Goal: Information Seeking & Learning: Learn about a topic

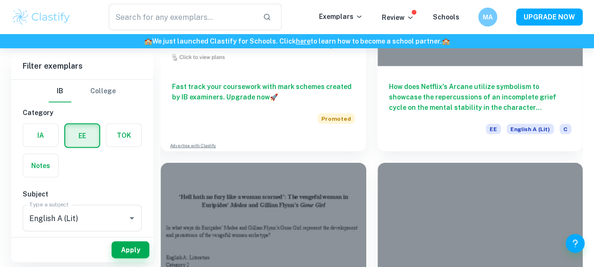
scroll to position [957, 0]
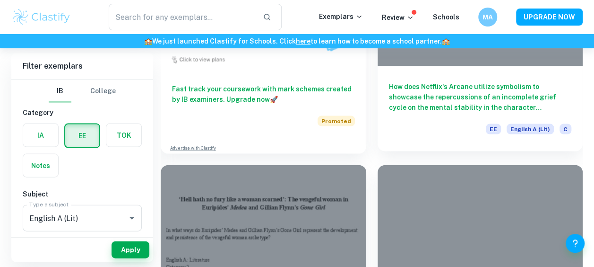
click at [447, 102] on h6 "How does Netflix's Arcane utilize symbolism to showcase the repercussions of an…" at bounding box center [480, 96] width 183 height 31
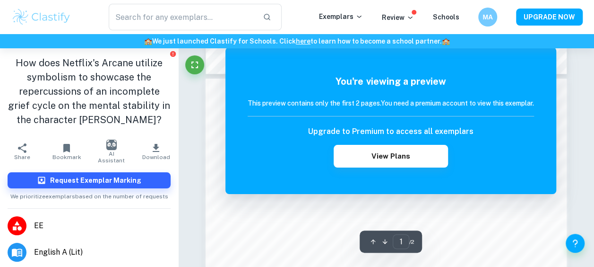
scroll to position [453, 0]
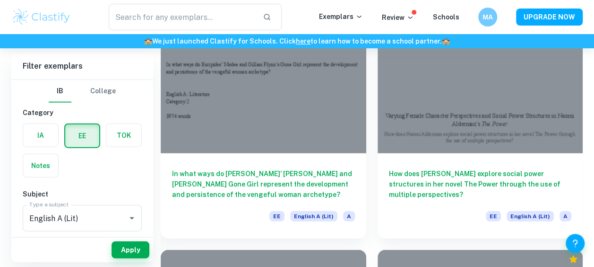
scroll to position [1122, 0]
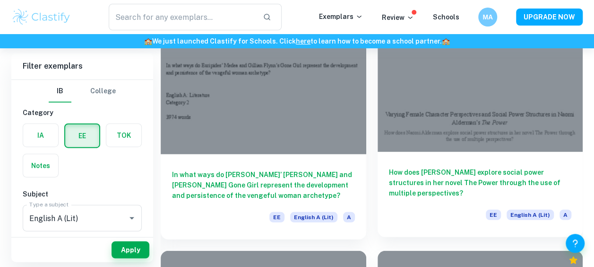
click at [520, 191] on h6 "How does [PERSON_NAME] explore social power structures in her novel The Power t…" at bounding box center [480, 182] width 183 height 31
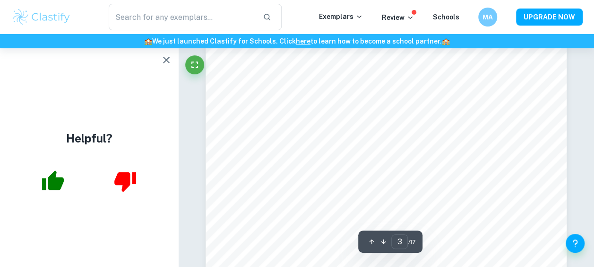
scroll to position [1303, 0]
type input "4"
